Goal: Navigation & Orientation: Understand site structure

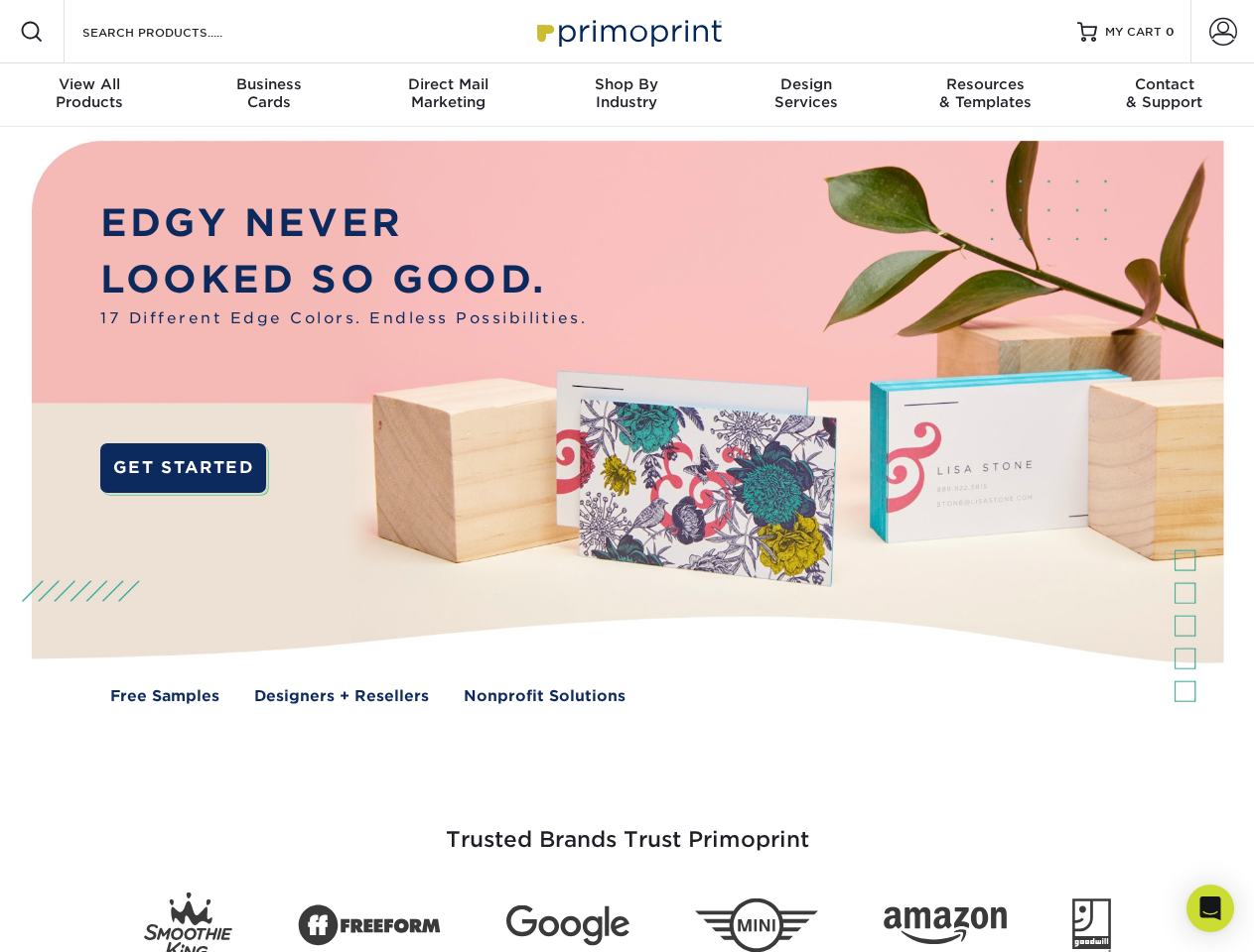
click at [626, 476] on img at bounding box center [626, 436] width 1241 height 620
click at [32, 32] on span at bounding box center [32, 32] width 24 height 24
click at [1222, 32] on span at bounding box center [1223, 32] width 28 height 28
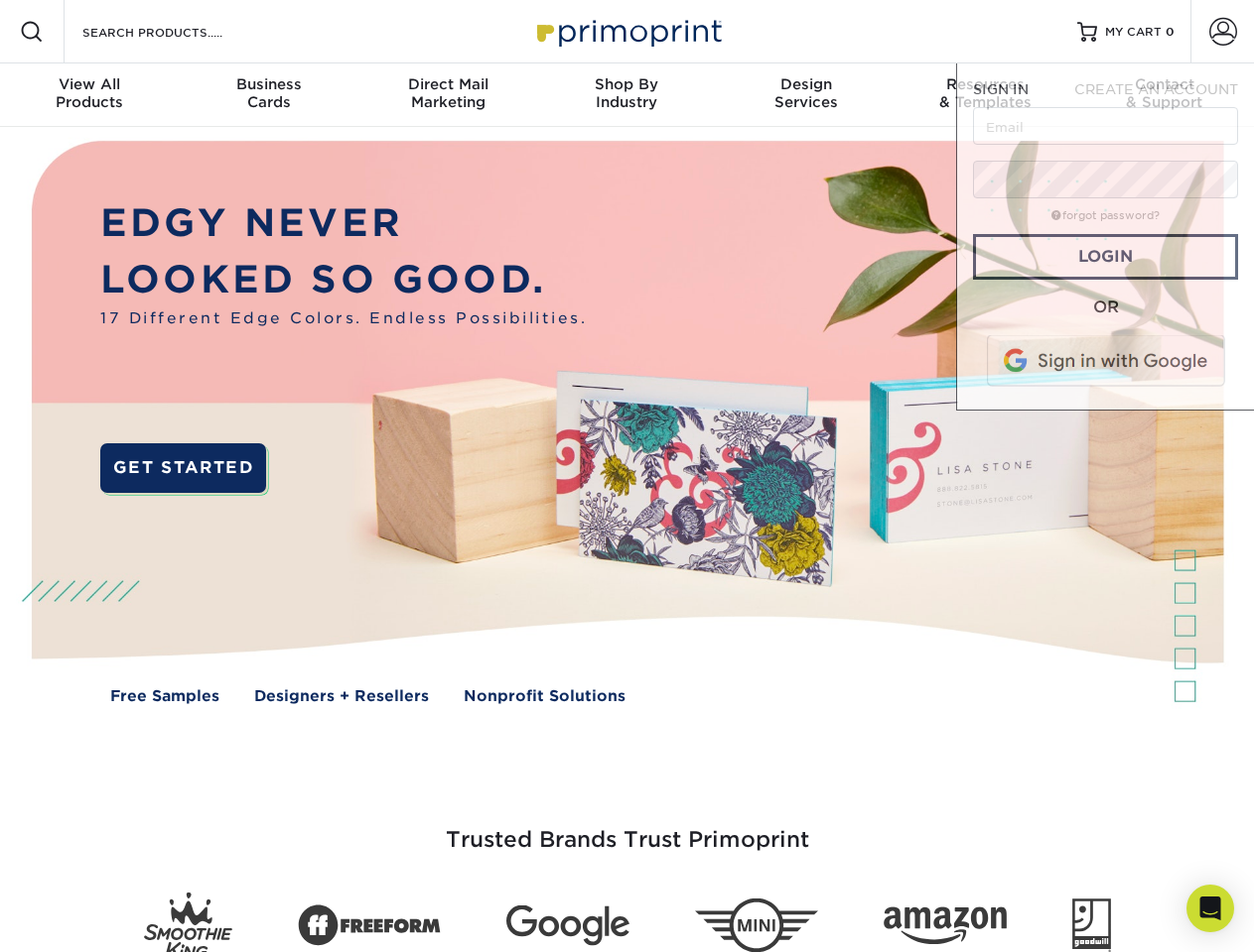
click at [89, 95] on div "View All Products" at bounding box center [89, 94] width 179 height 36
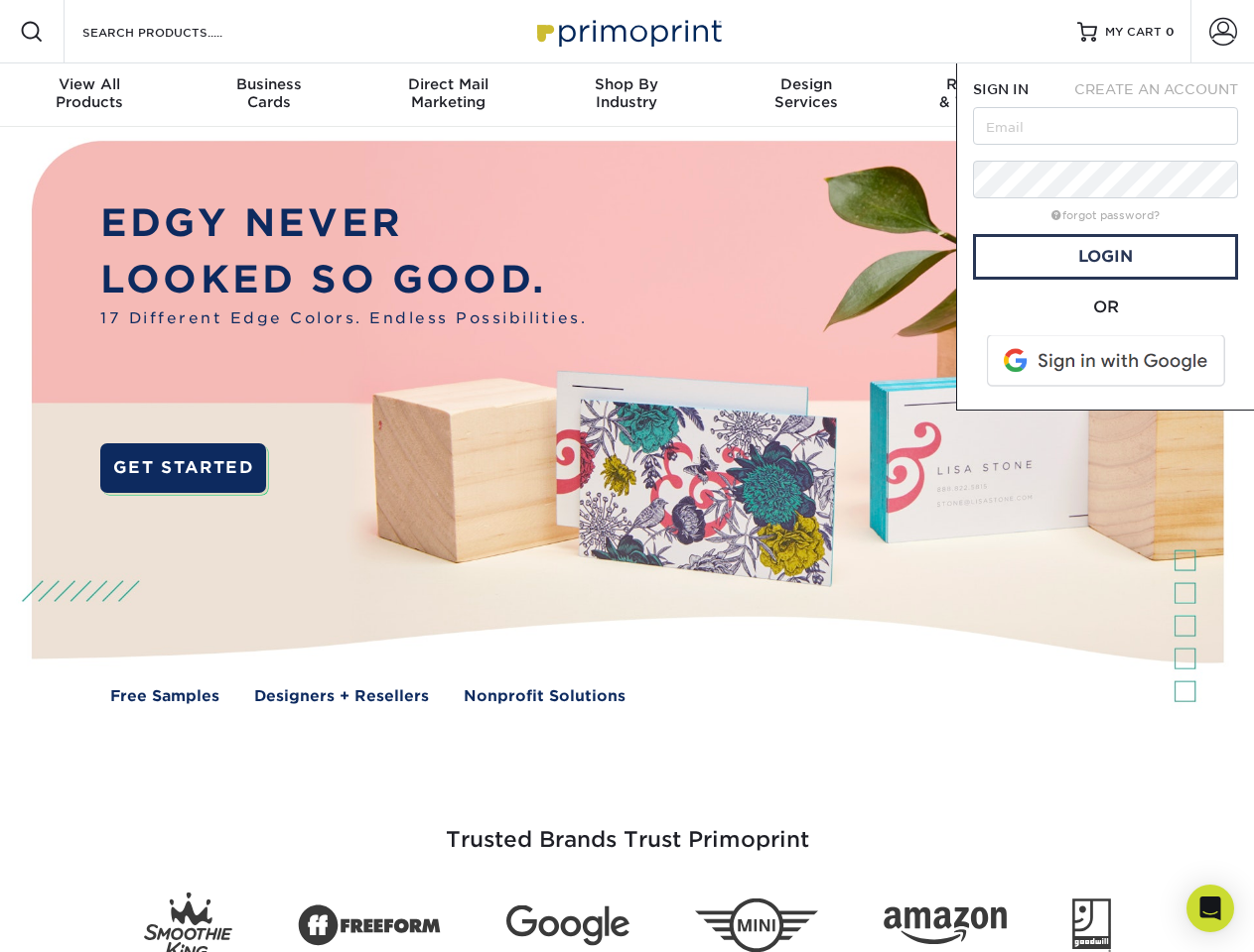
click at [268, 95] on div "Business Cards" at bounding box center [268, 94] width 179 height 36
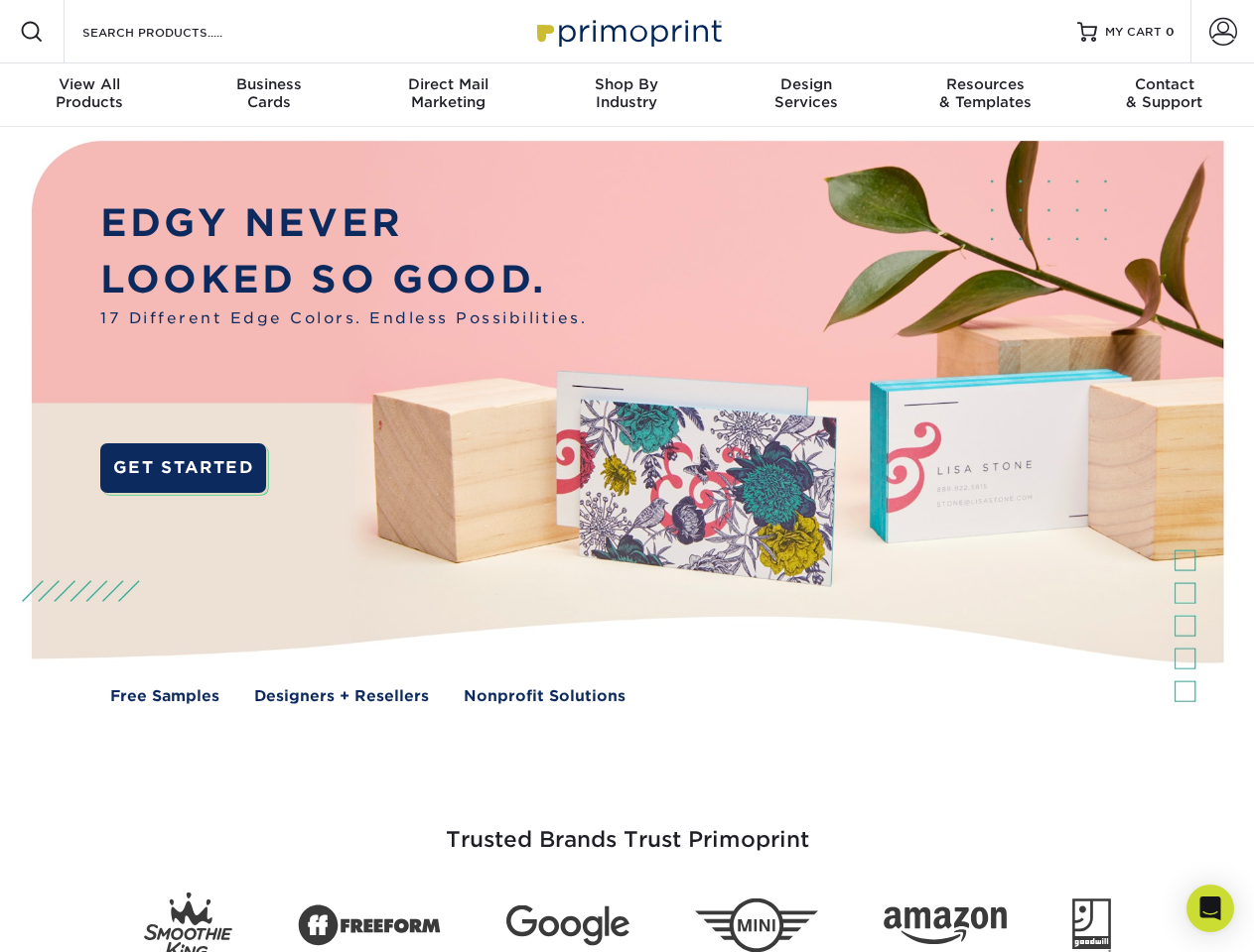
click at [447, 95] on div "Direct Mail Marketing" at bounding box center [447, 94] width 179 height 36
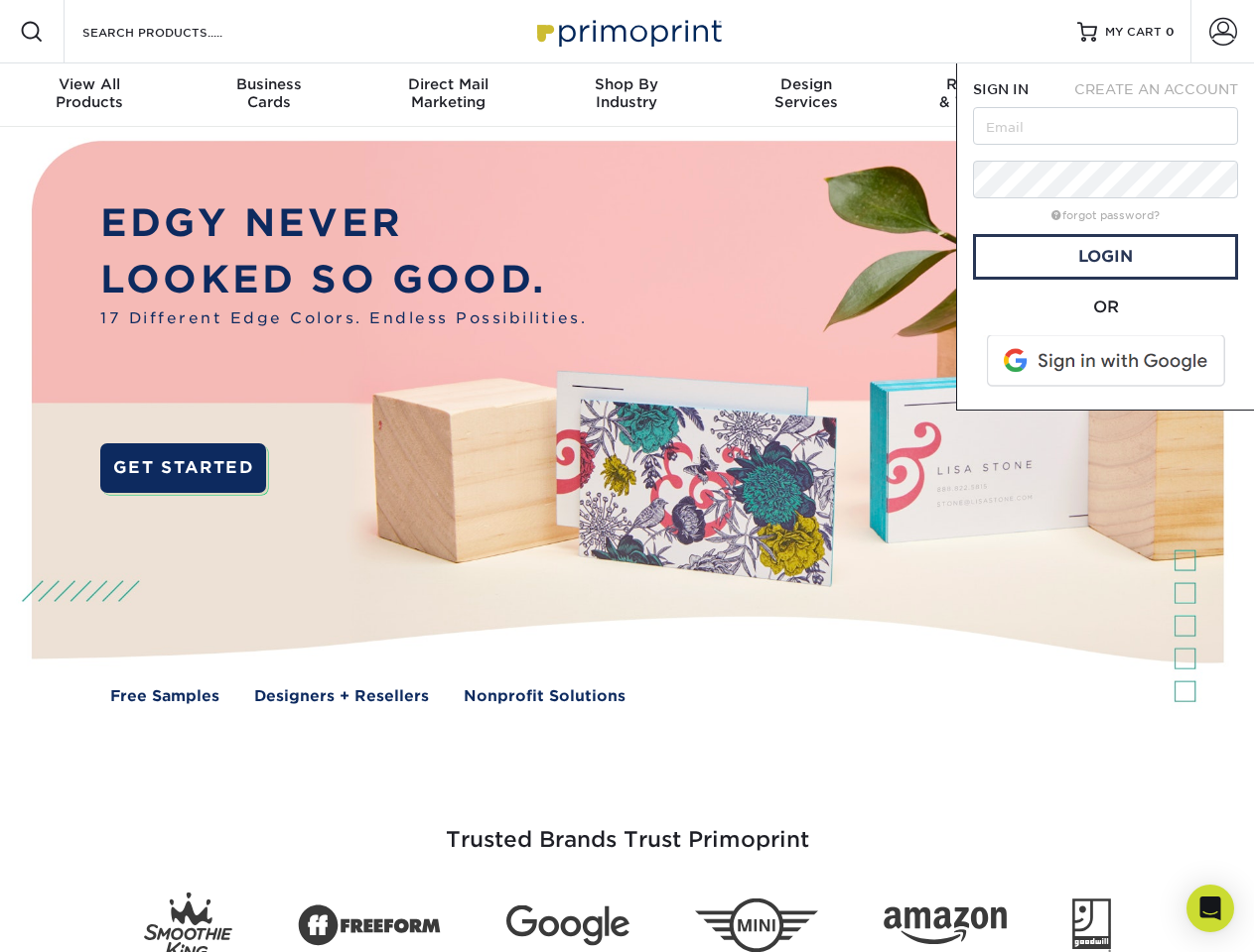
click at [626, 95] on div "Shop By Industry" at bounding box center [626, 94] width 179 height 36
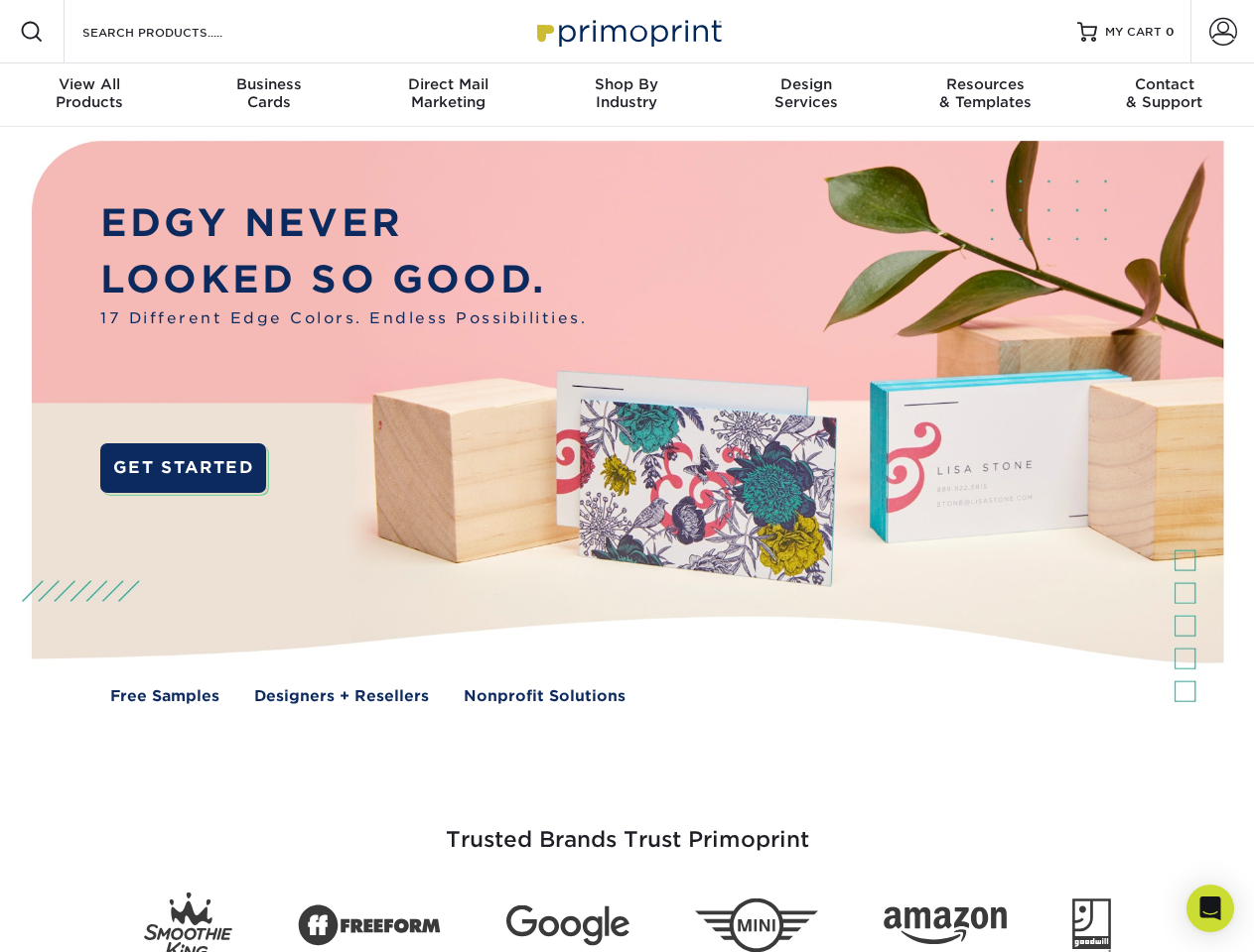
click at [806, 95] on div "Design Services" at bounding box center [806, 94] width 179 height 36
click at [984, 95] on span "SIGN IN" at bounding box center [1000, 90] width 56 height 16
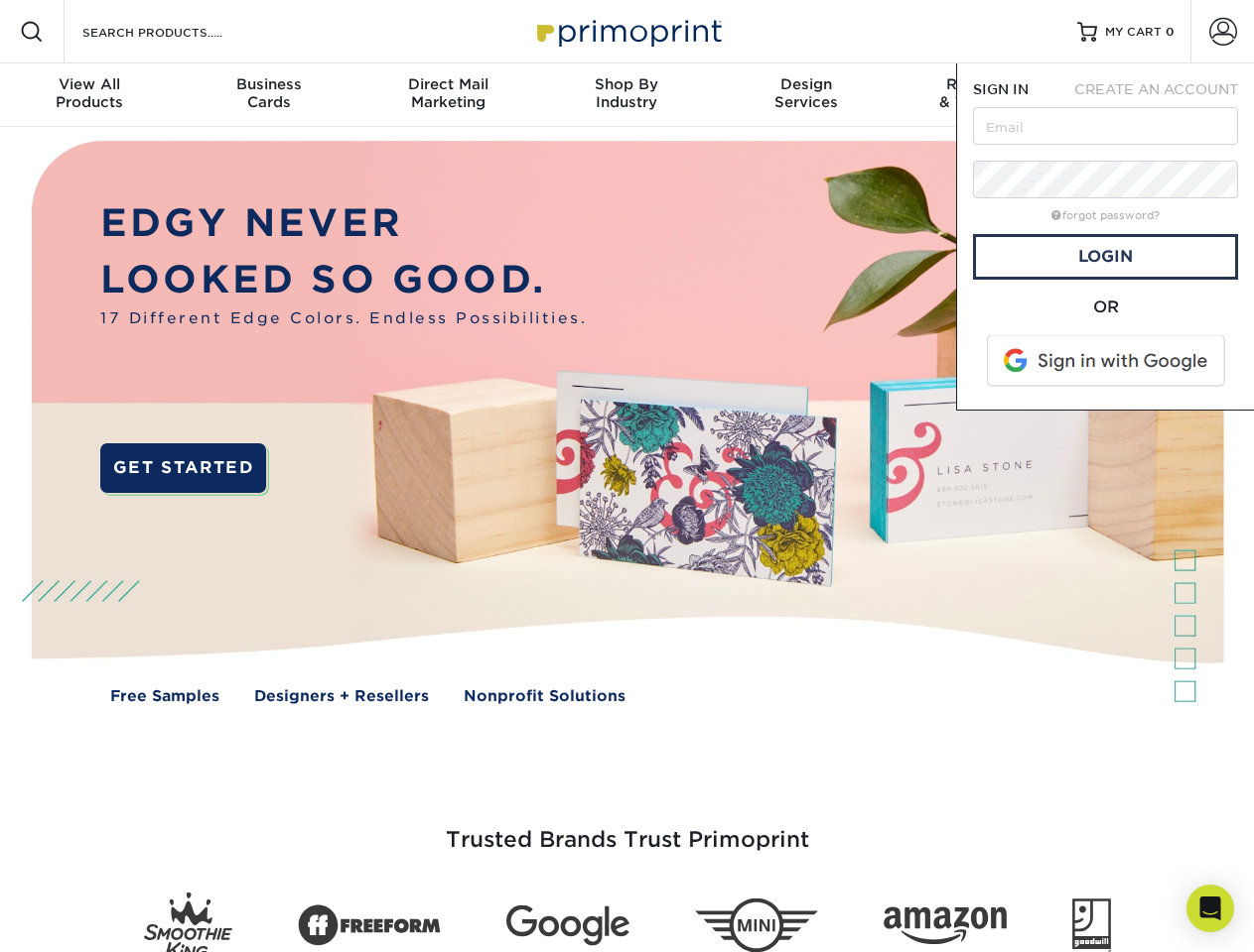
click at [1164, 95] on div "Contact & Support" at bounding box center [1164, 94] width 179 height 36
